Goal: Information Seeking & Learning: Check status

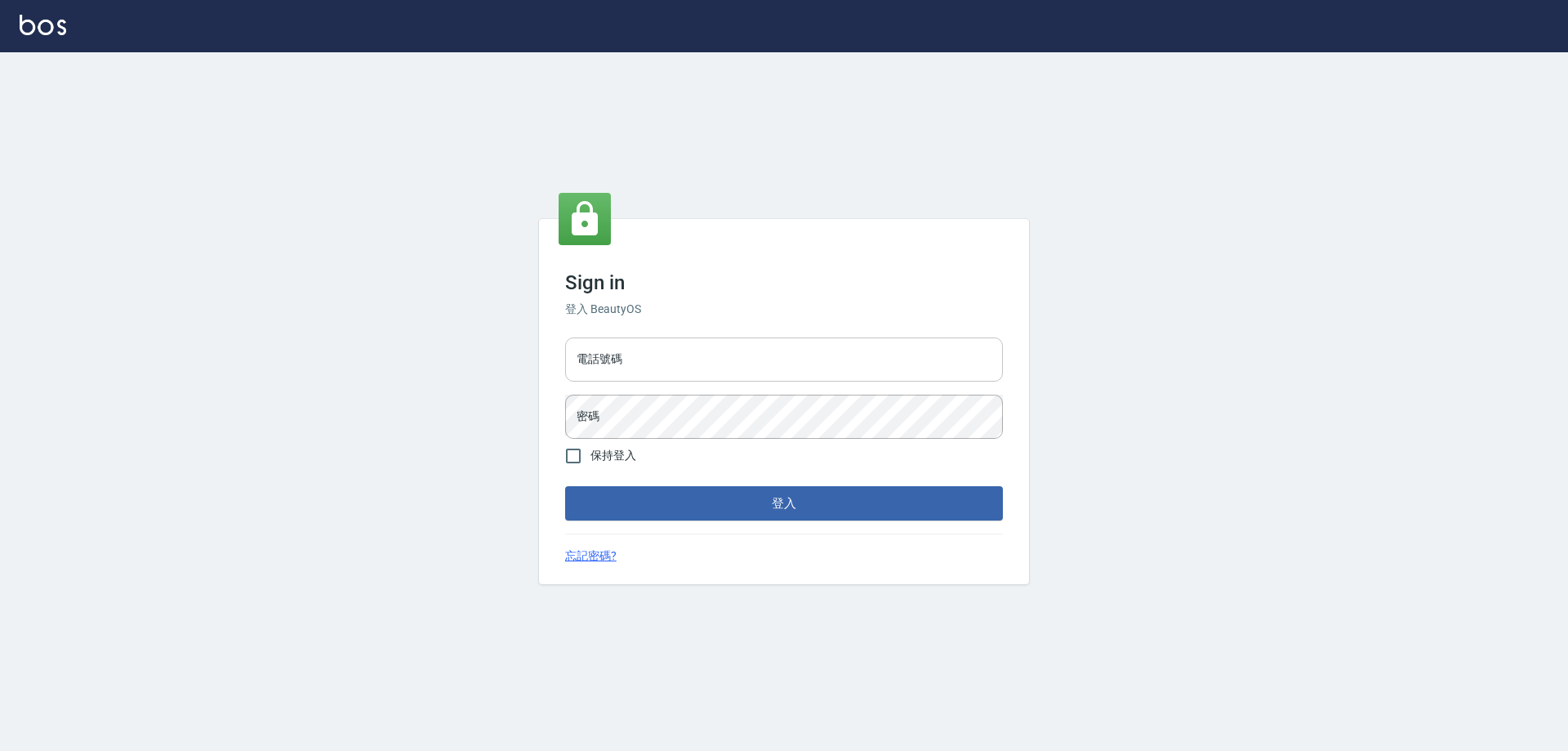
click at [638, 338] on input "電話號碼" at bounding box center [784, 360] width 438 height 44
type input "0910967130"
click at [565, 486] on button "登入" at bounding box center [784, 503] width 438 height 34
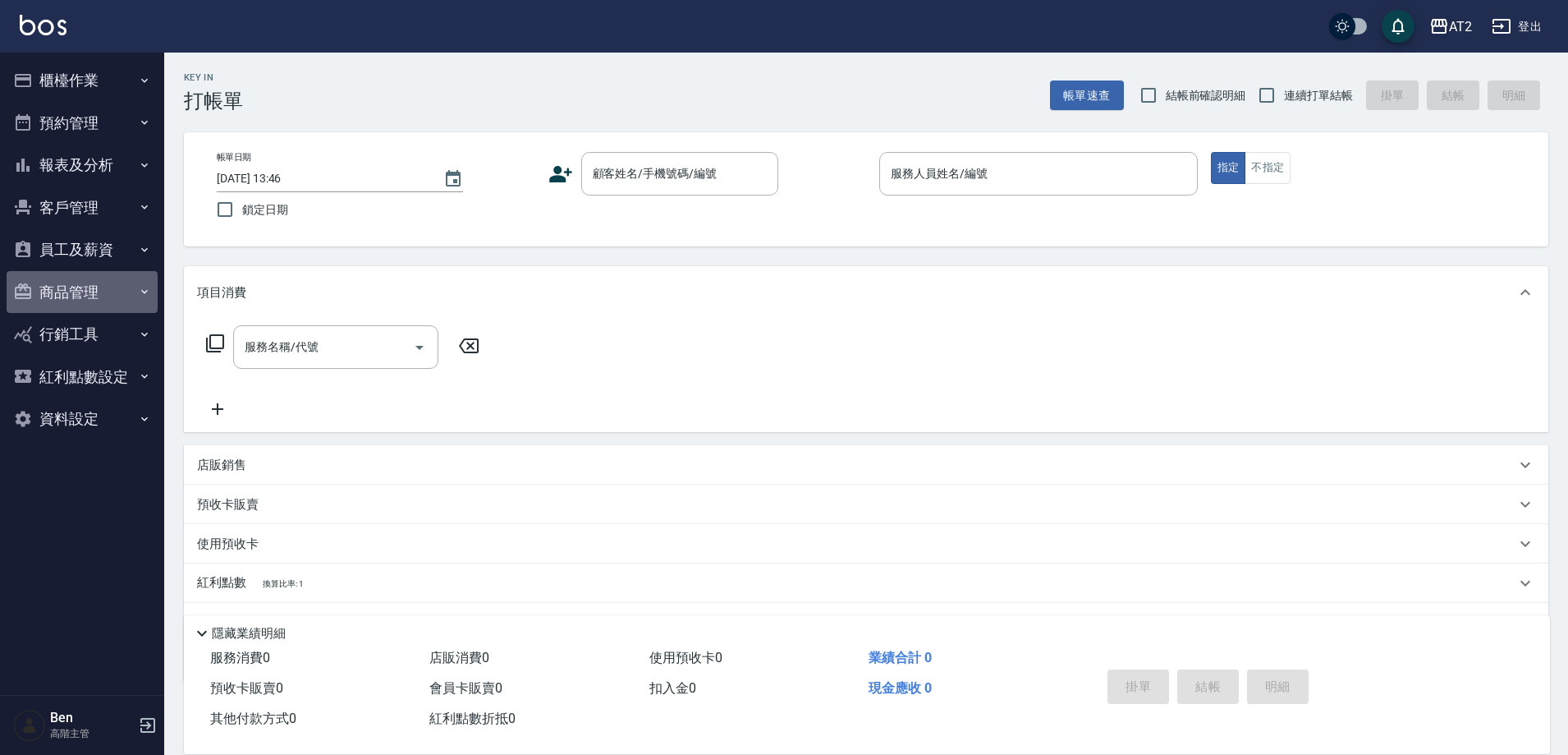
click at [83, 296] on button "商品管理" at bounding box center [82, 292] width 151 height 43
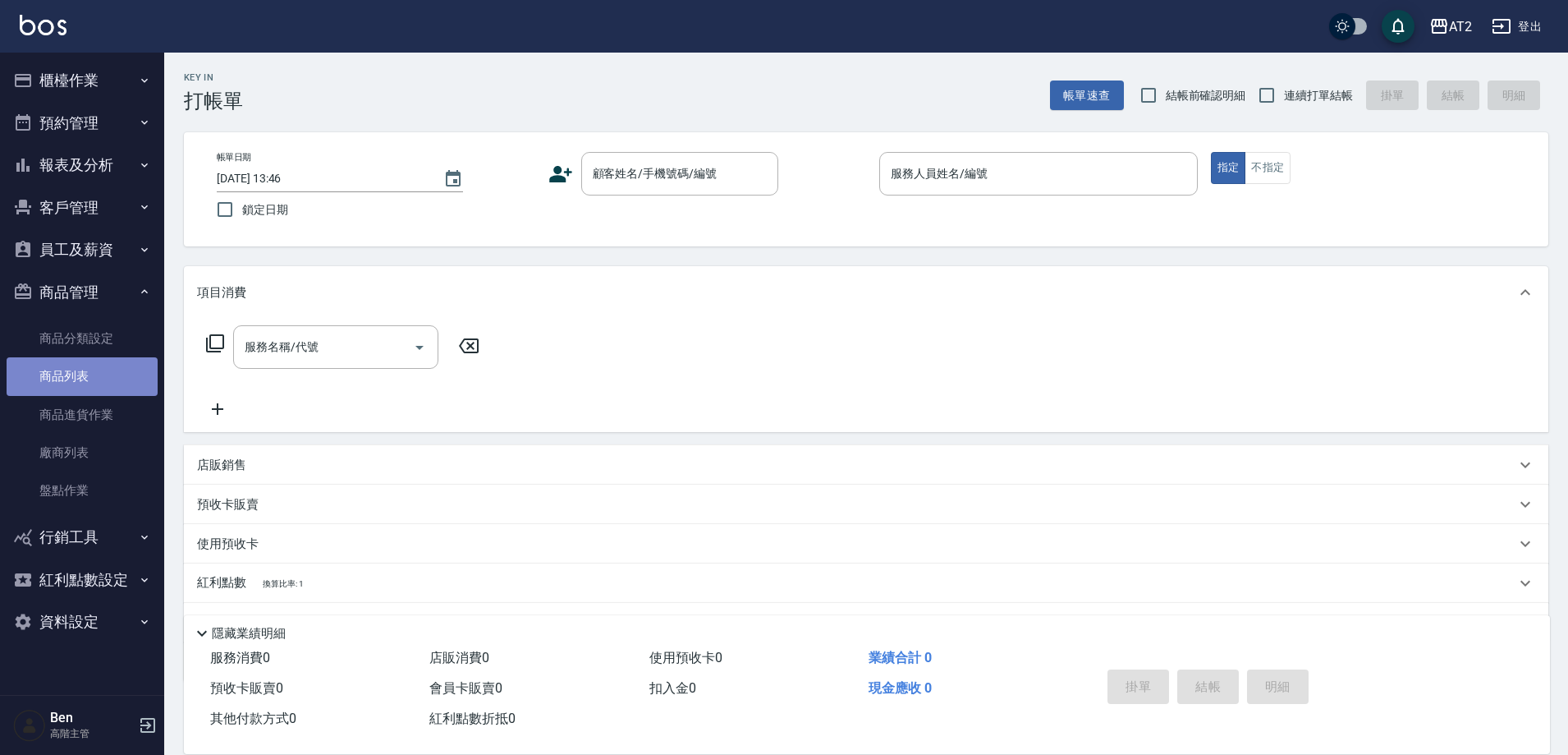
click at [67, 372] on link "商品列表" at bounding box center [82, 376] width 151 height 38
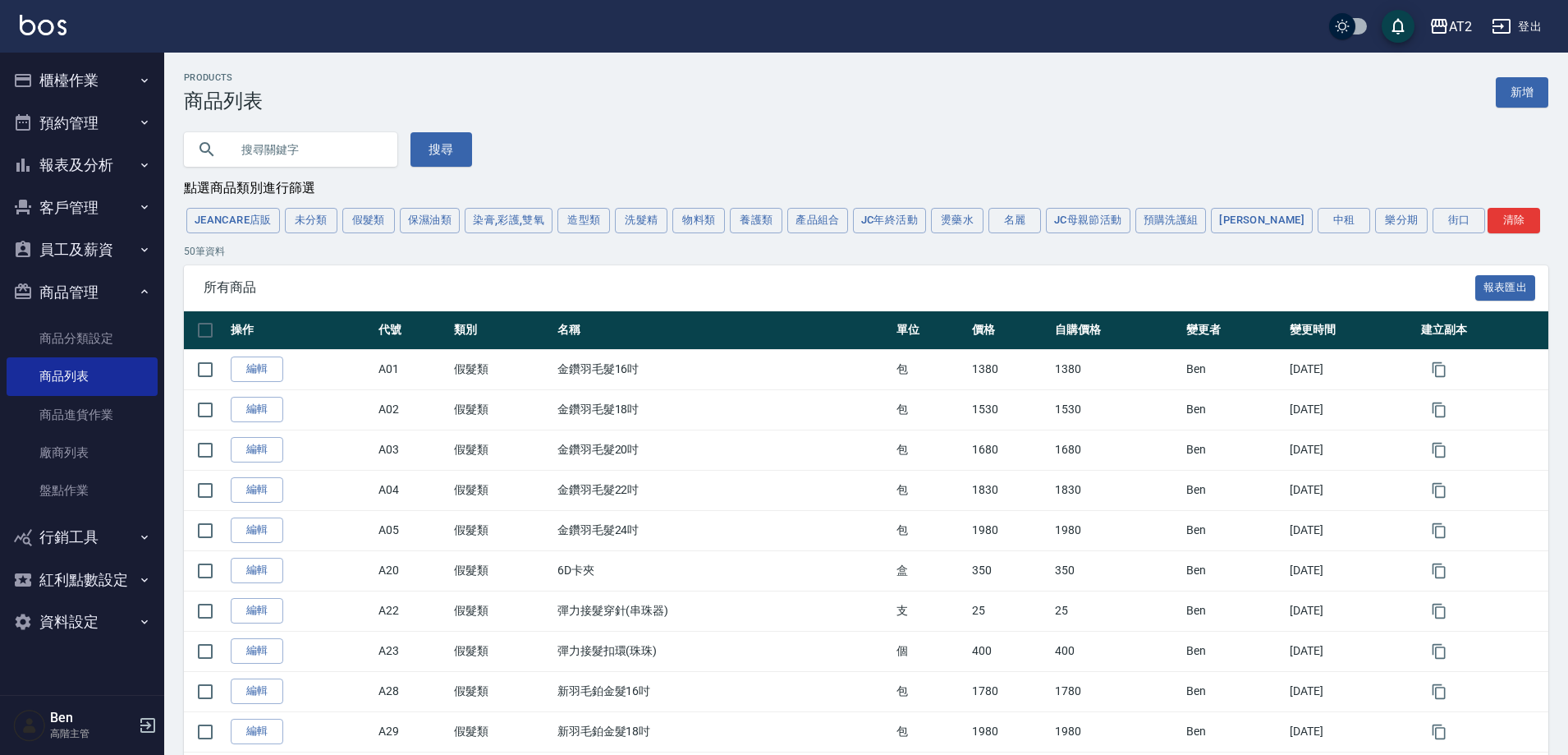
click at [313, 156] on input "text" at bounding box center [307, 150] width 155 height 44
type input "prp"
click at [1441, 31] on icon "button" at bounding box center [1439, 26] width 20 height 20
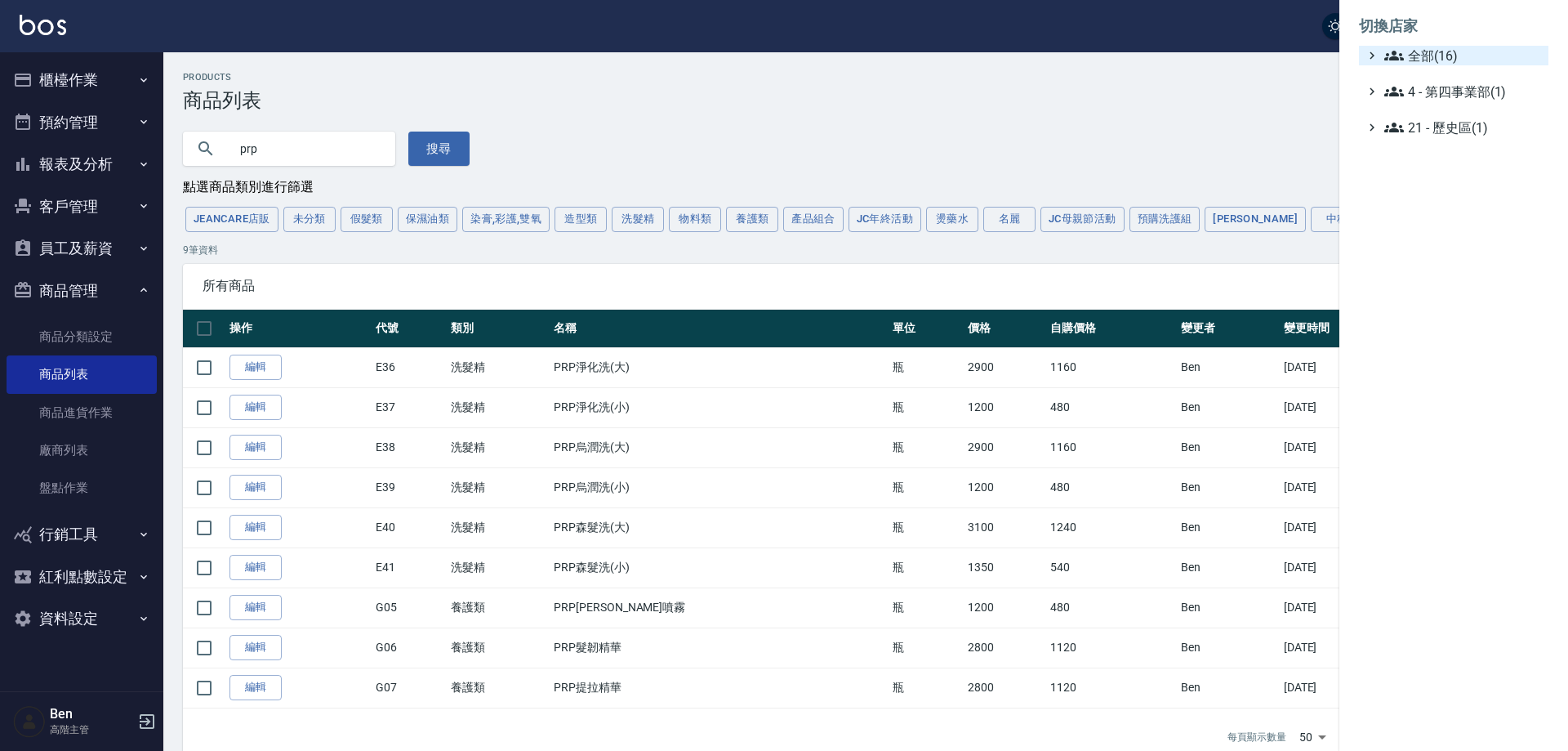
click at [1436, 51] on span "全部(16)" at bounding box center [1463, 55] width 157 height 20
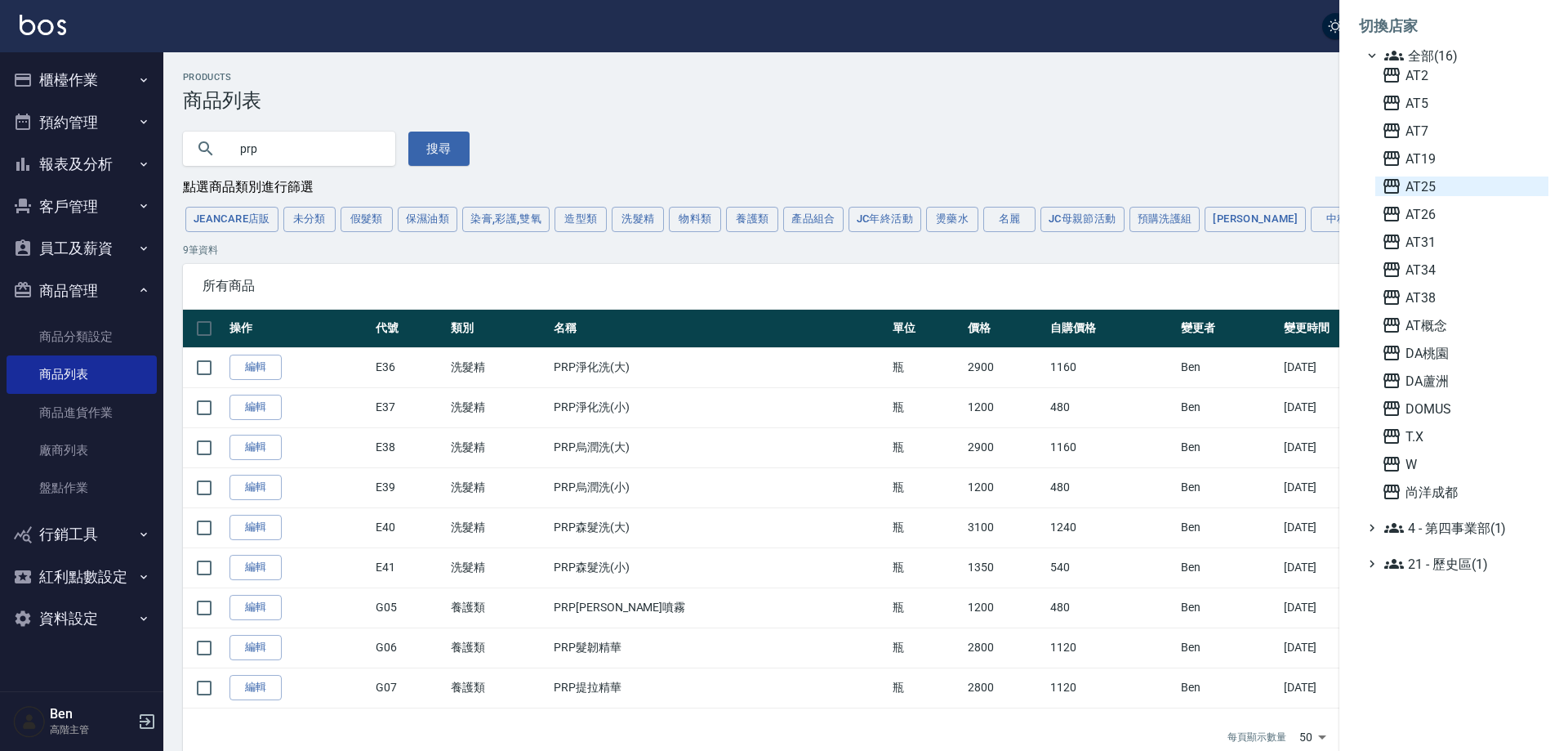
click at [1446, 191] on span "AT25" at bounding box center [1462, 185] width 160 height 20
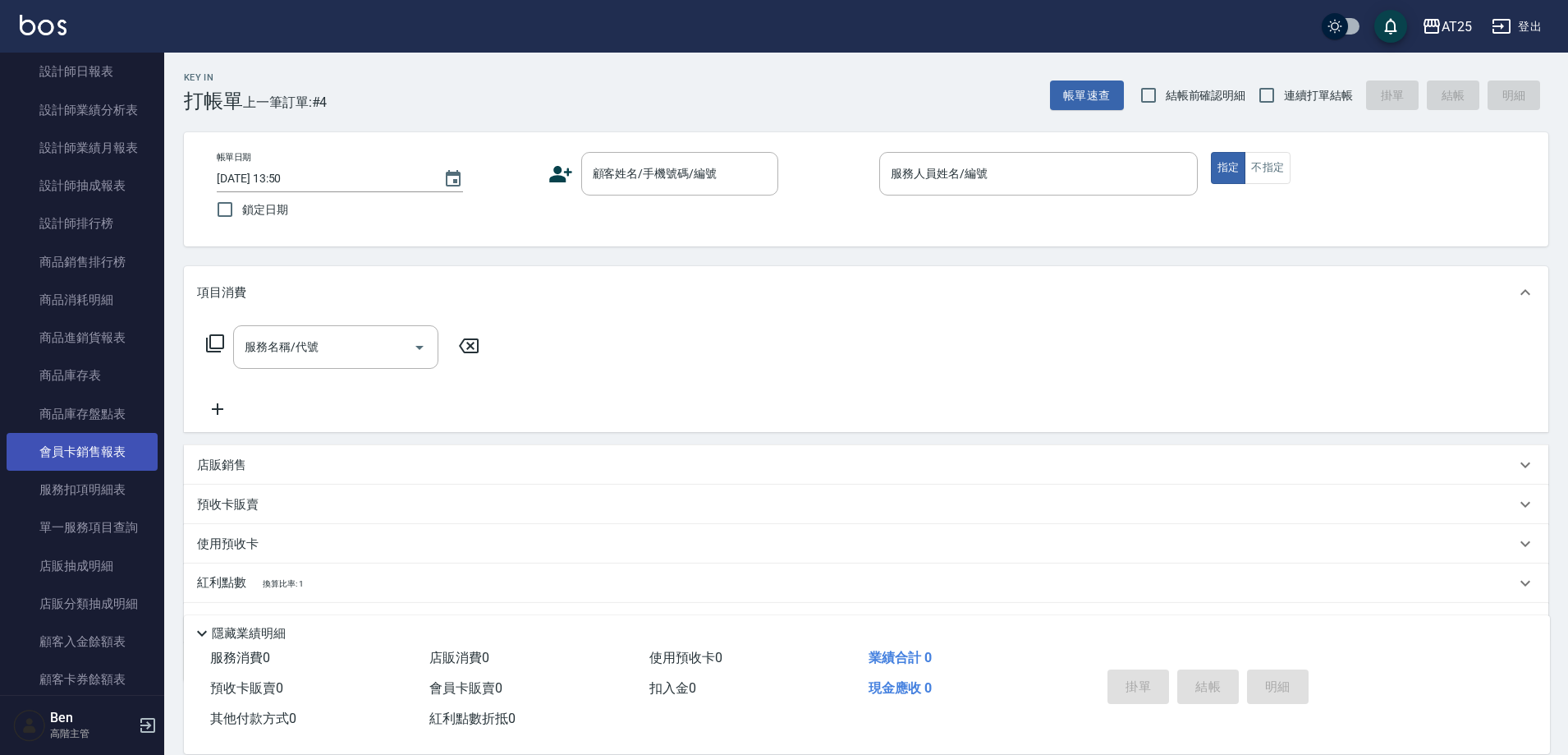
scroll to position [821, 0]
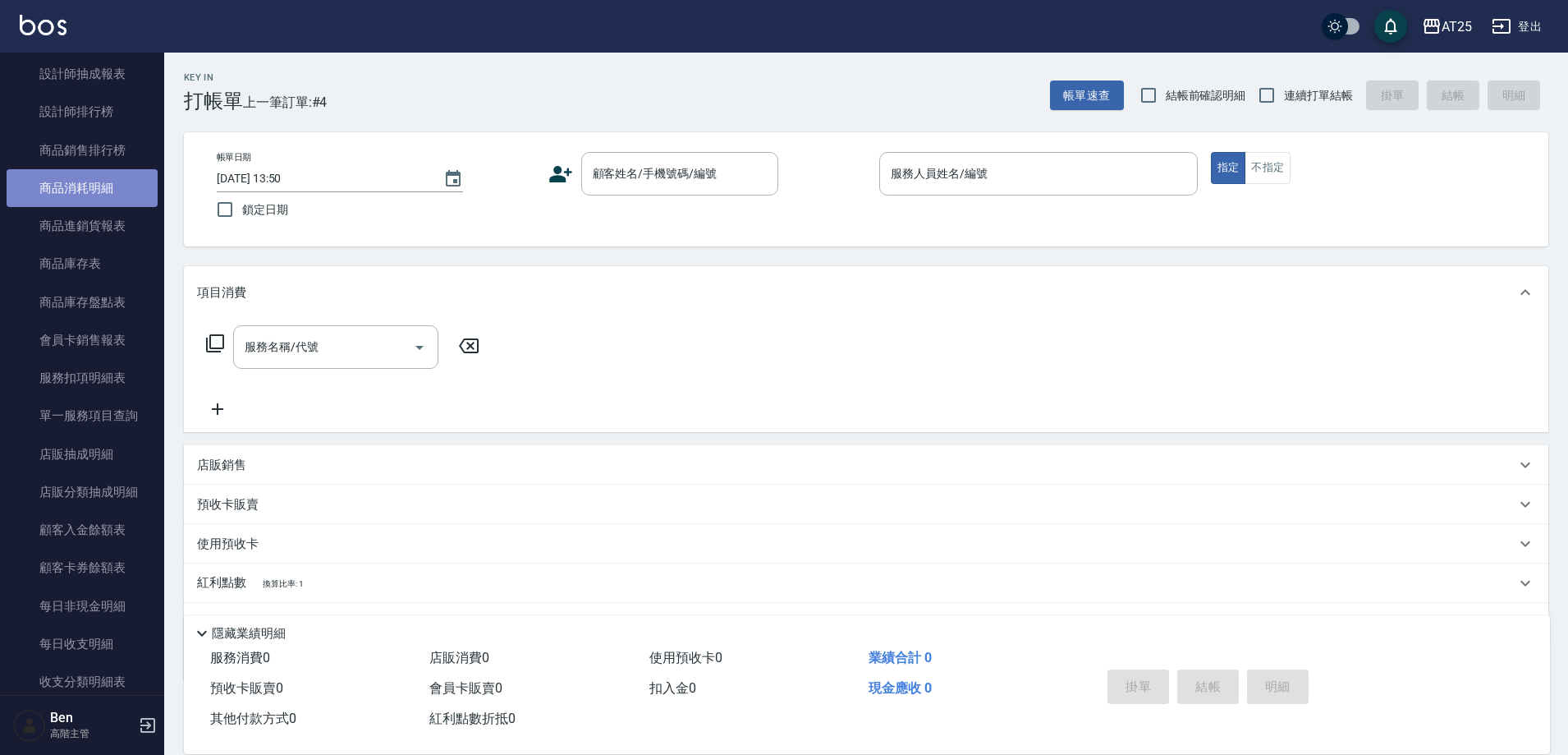
click at [91, 194] on link "商品消耗明細" at bounding box center [82, 188] width 151 height 38
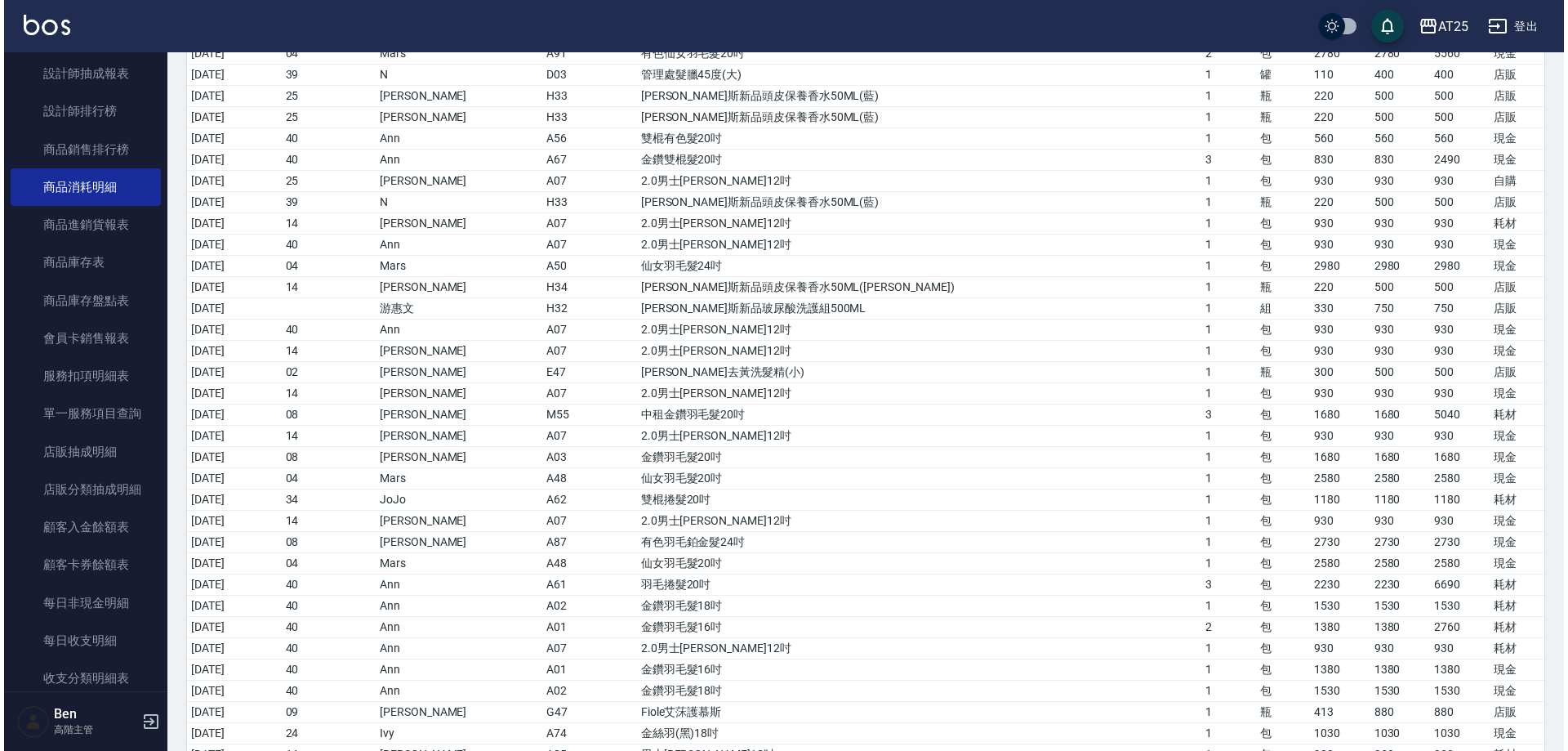
scroll to position [576, 0]
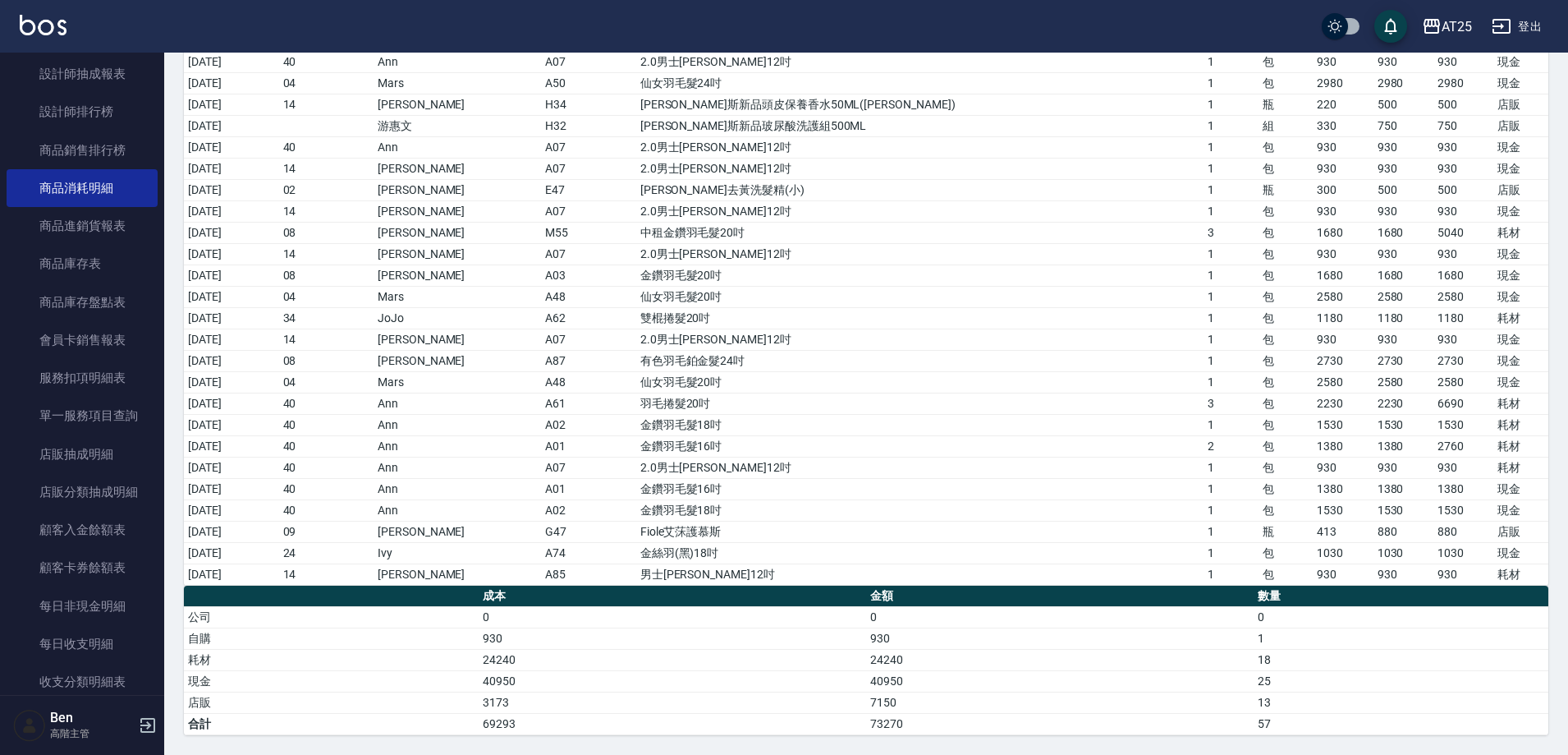
drag, startPoint x: 256, startPoint y: 575, endPoint x: 1505, endPoint y: 572, distance: 1249.0
click at [1505, 572] on tr "2025/09/12 14 Ken A85 男士金絲羽12吋 1 包 930 930 930 耗材" at bounding box center [866, 574] width 1365 height 21
click at [1446, 23] on div "AT25" at bounding box center [1458, 27] width 31 height 21
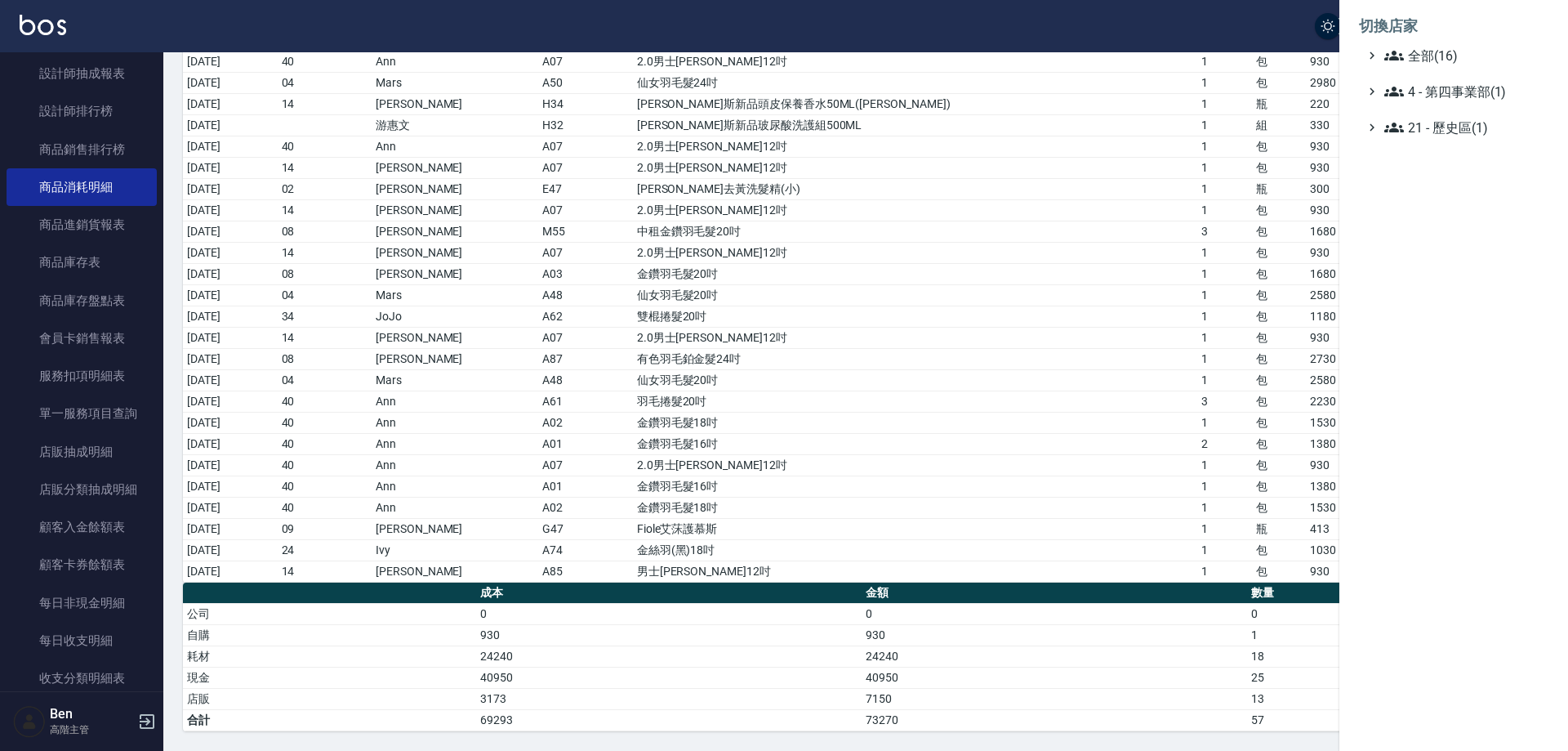
click at [1449, 50] on span "全部(16)" at bounding box center [1463, 55] width 157 height 20
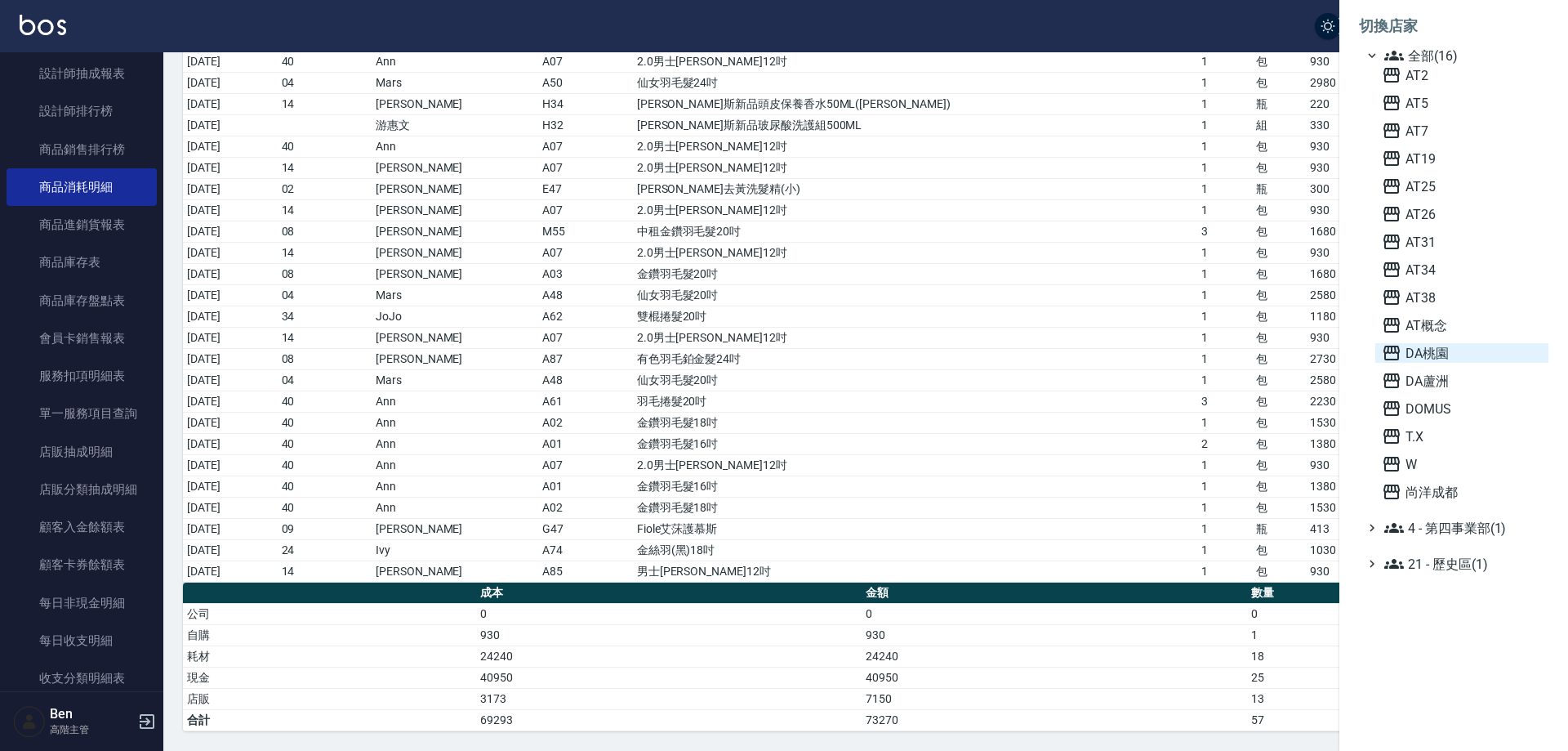
click at [1467, 361] on span "DA桃園" at bounding box center [1462, 352] width 160 height 20
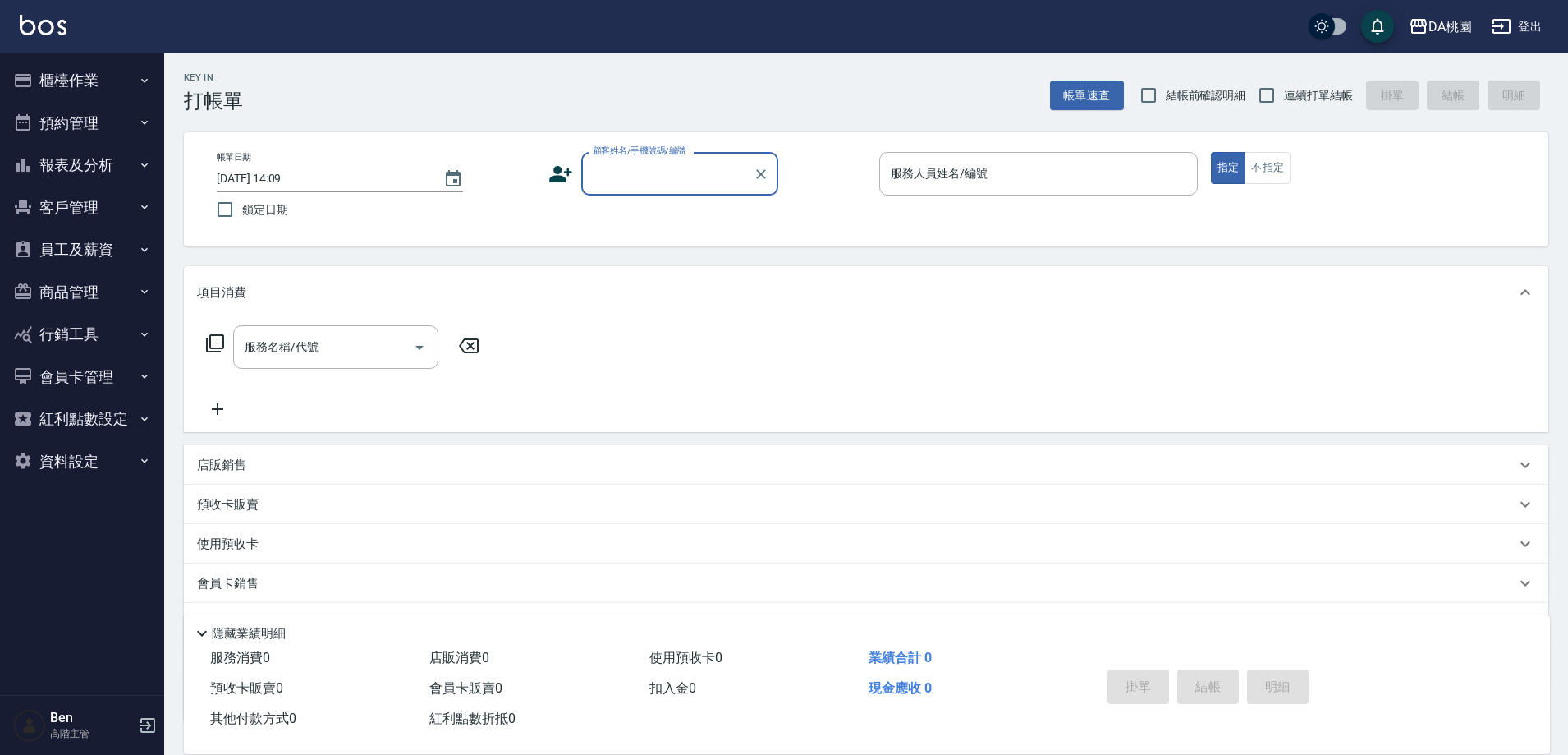
click at [87, 291] on button "商品管理" at bounding box center [82, 292] width 151 height 43
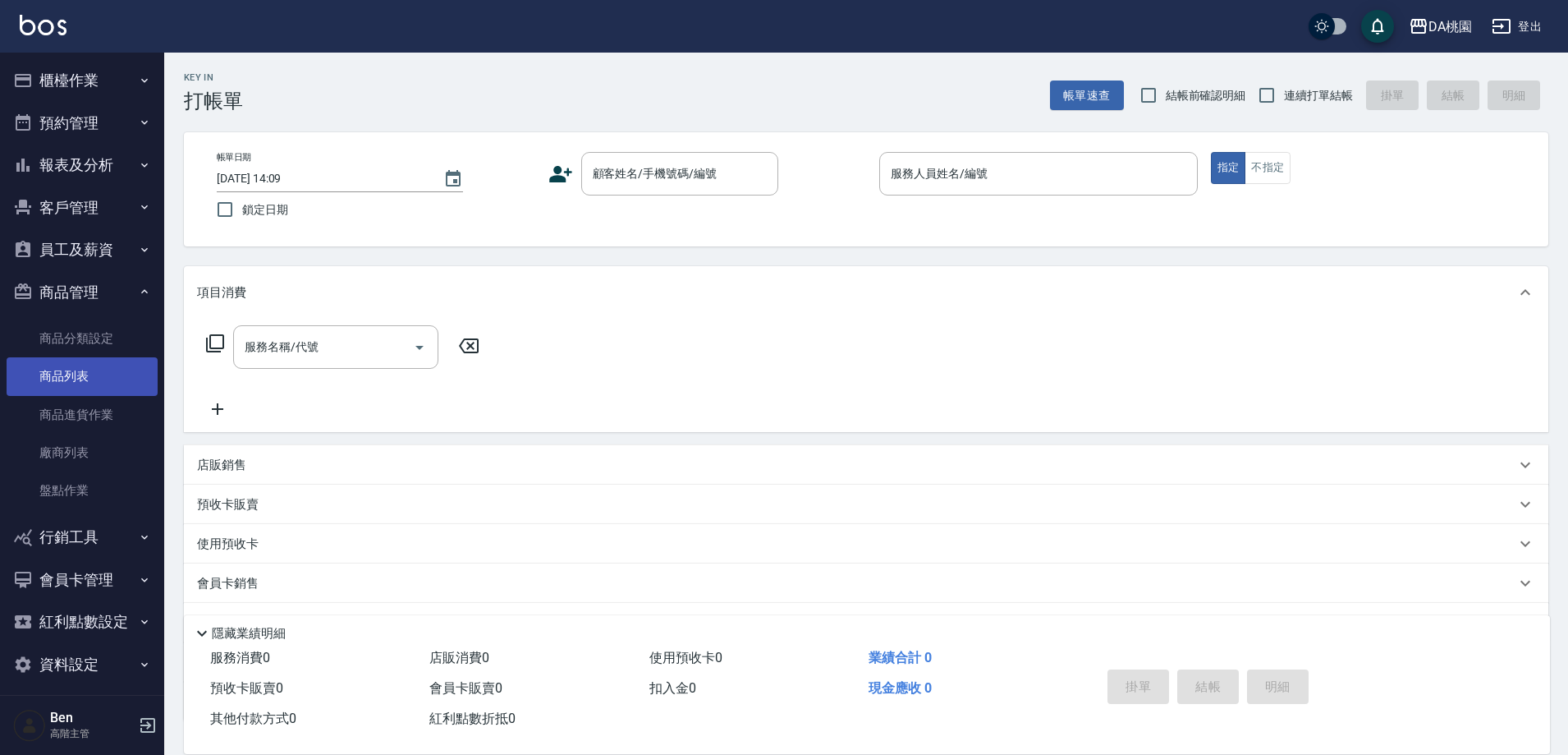
click at [91, 378] on link "商品列表" at bounding box center [82, 376] width 151 height 38
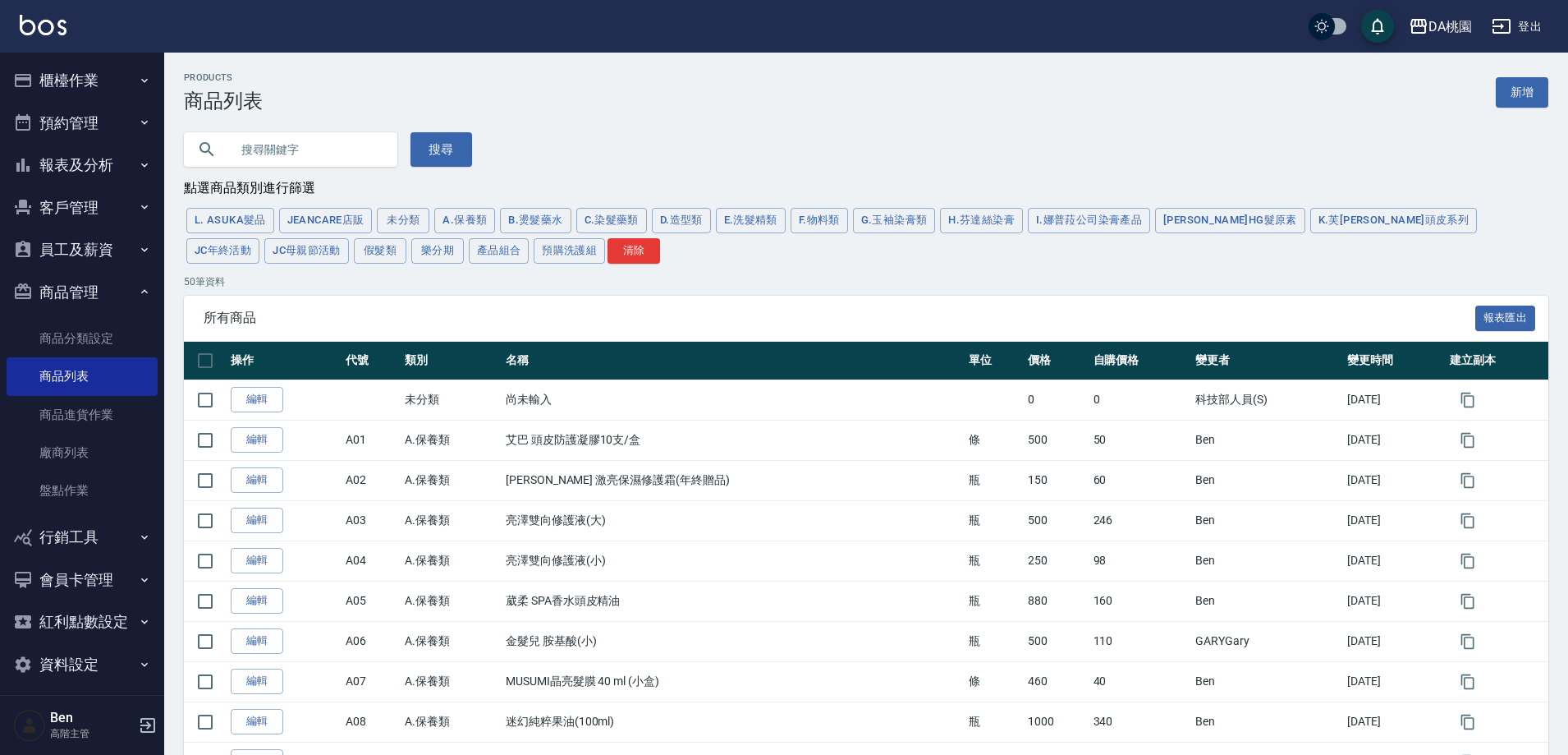
click at [124, 164] on button "報表及分析" at bounding box center [82, 165] width 151 height 43
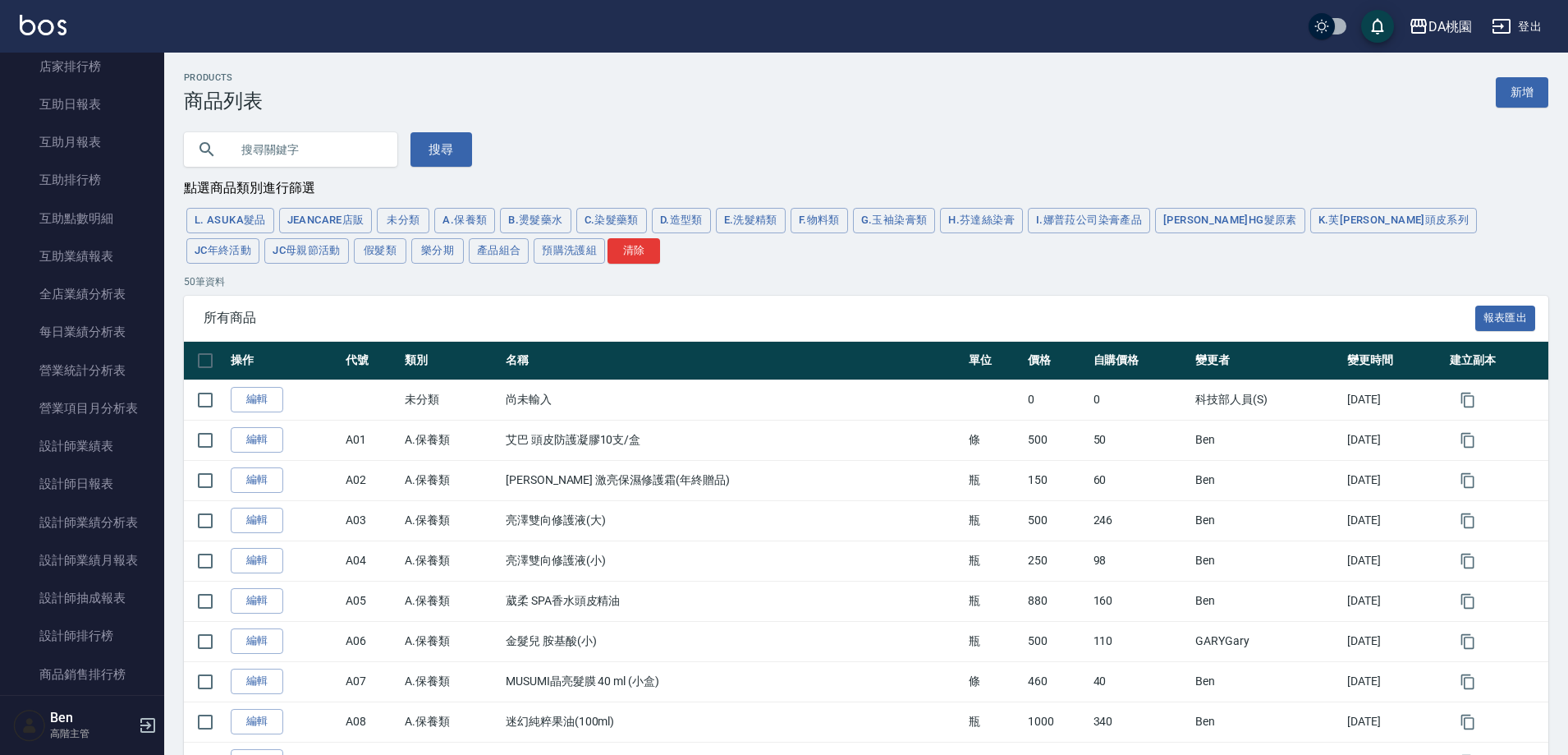
scroll to position [657, 0]
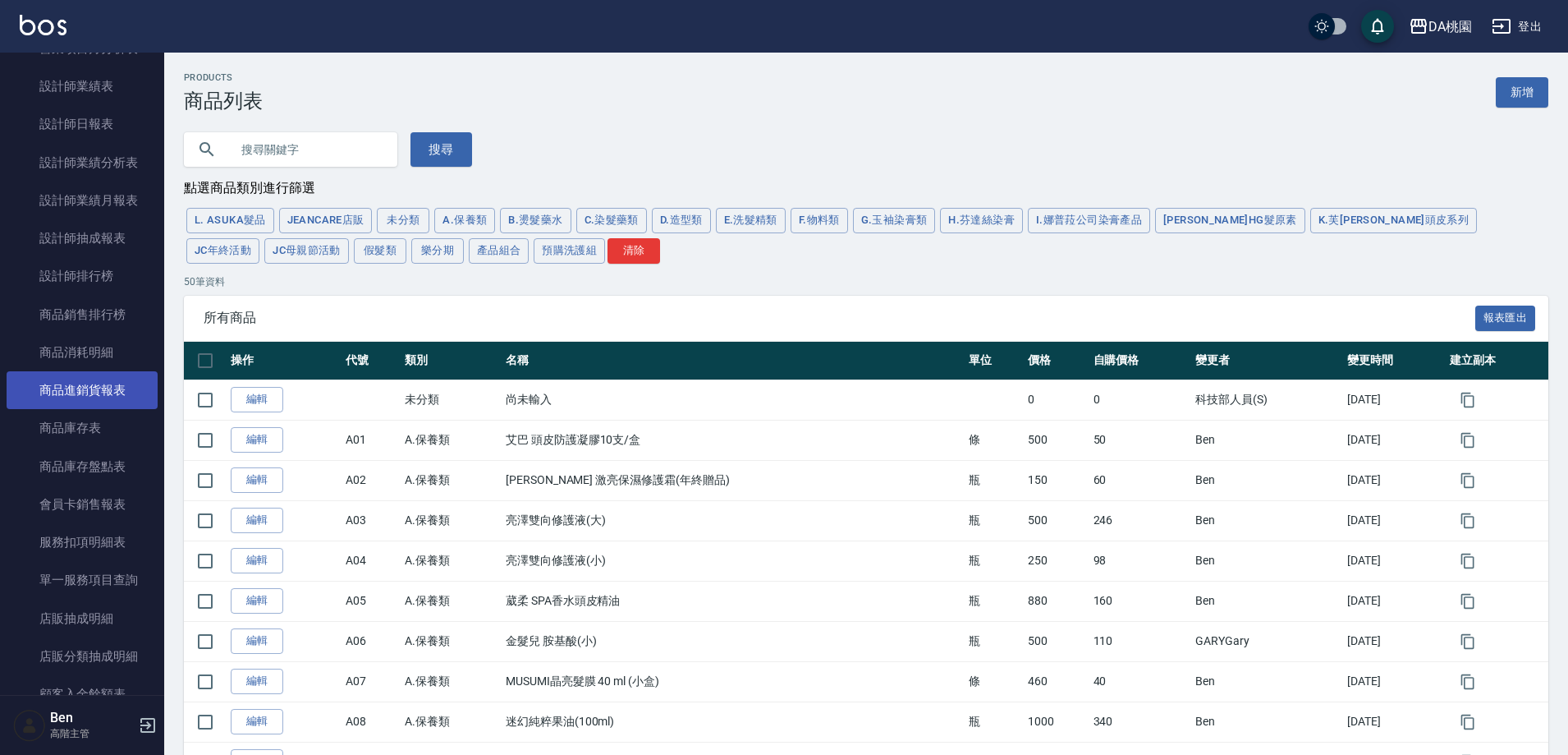
click at [109, 388] on link "商品進銷貨報表" at bounding box center [82, 390] width 151 height 38
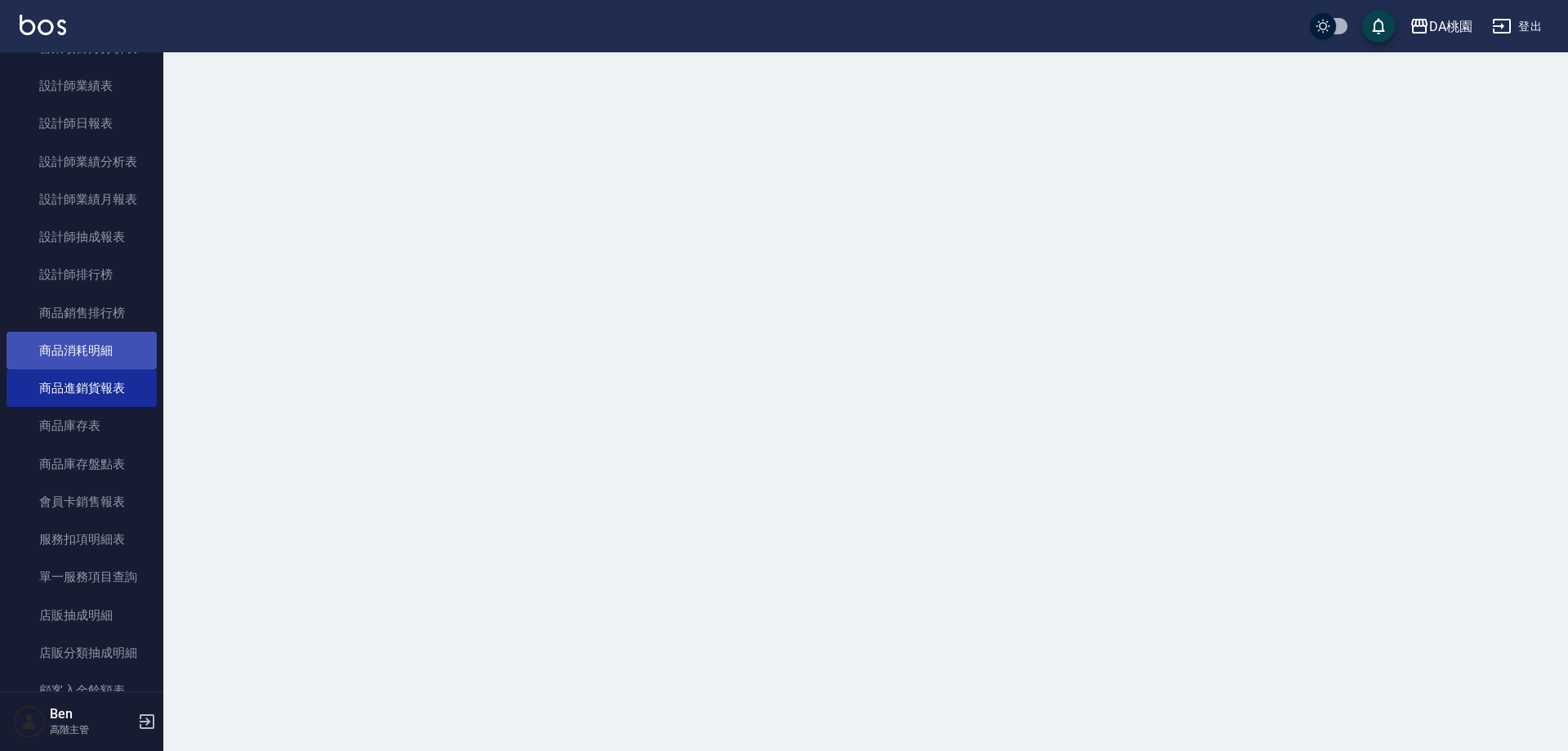
click at [108, 344] on link "商品消耗明細" at bounding box center [82, 350] width 151 height 37
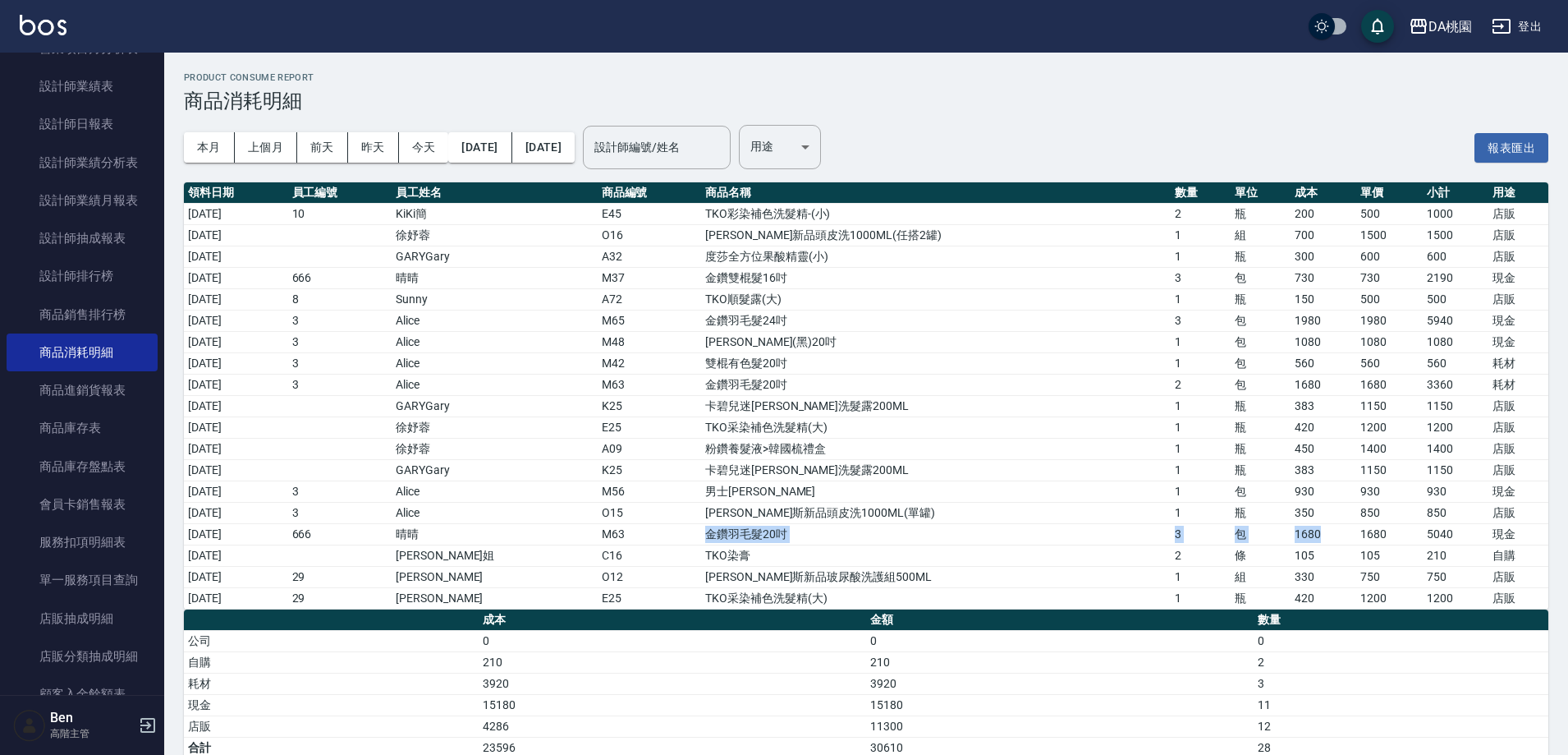
drag, startPoint x: 839, startPoint y: 551, endPoint x: 1290, endPoint y: 529, distance: 451.5
click at [1290, 529] on tr "2025/09/09 666 晴晴 M63 金鑽羽毛髮20吋 3 包 1680 1680 5040 現金" at bounding box center [866, 534] width 1365 height 21
